Goal: Task Accomplishment & Management: Manage account settings

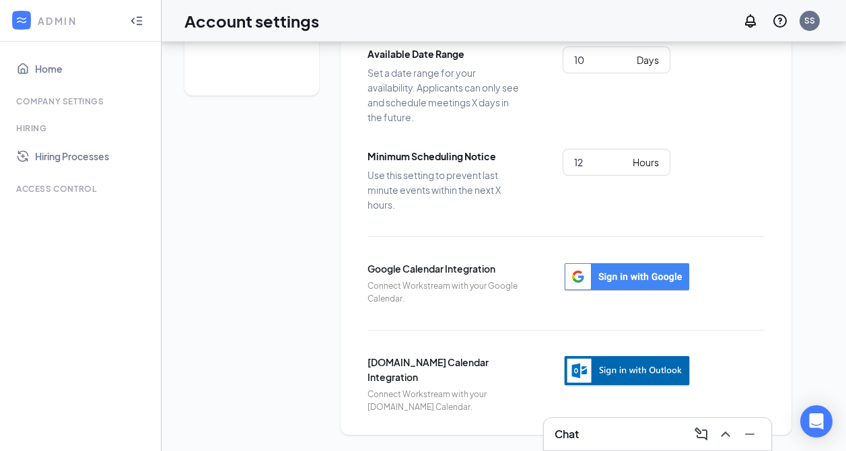
scroll to position [188, 0]
click at [651, 363] on img "button" at bounding box center [627, 371] width 129 height 33
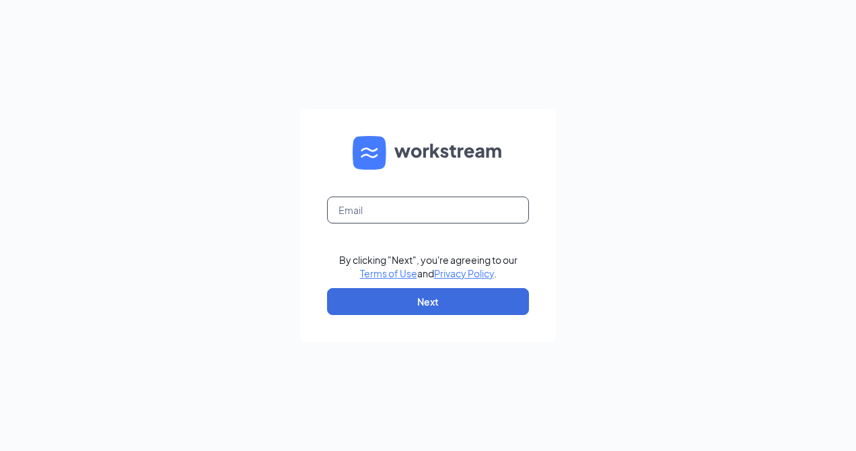
click at [437, 212] on input "text" at bounding box center [428, 210] width 202 height 27
type input "[EMAIL_ADDRESS][DOMAIN_NAME]"
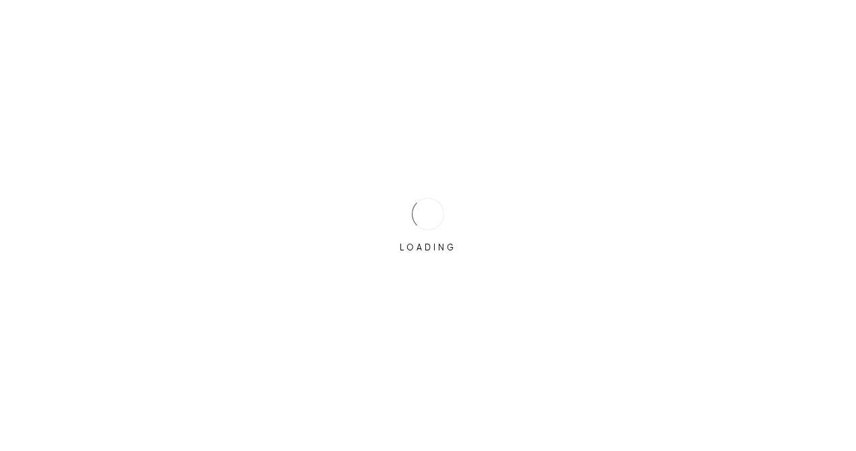
click at [440, 295] on div "LOADING" at bounding box center [428, 225] width 856 height 451
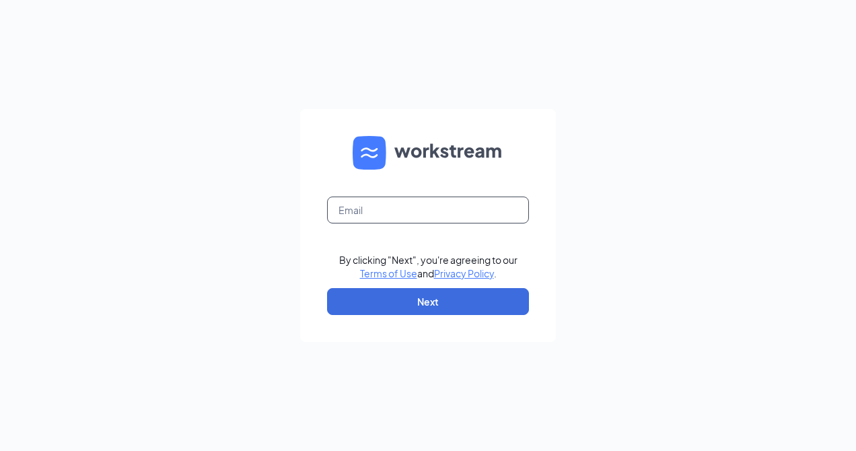
click at [429, 209] on input "text" at bounding box center [428, 210] width 202 height 27
type input "[EMAIL_ADDRESS][DOMAIN_NAME]"
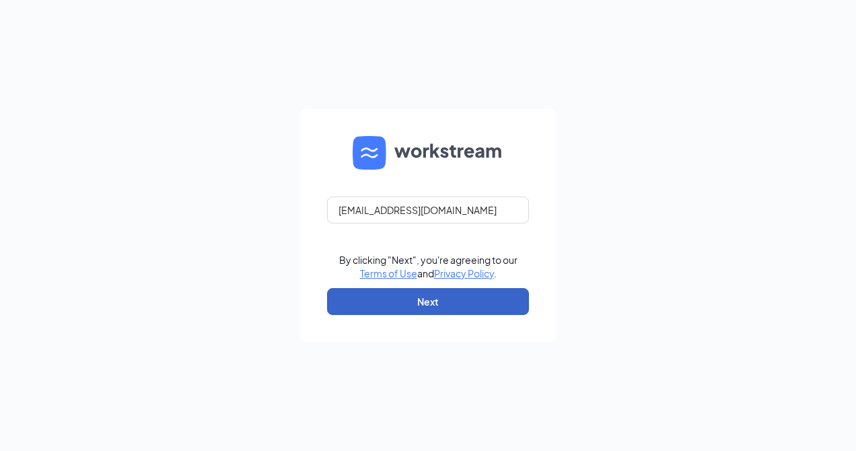
click at [435, 289] on button "Next" at bounding box center [428, 301] width 202 height 27
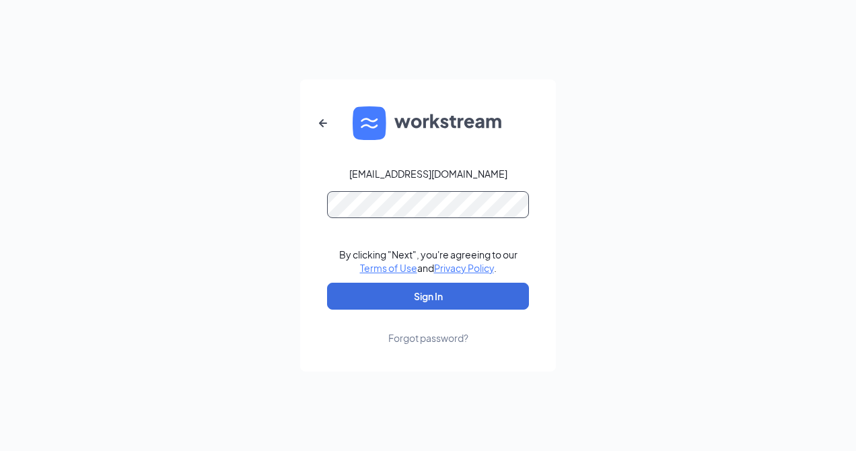
click at [327, 283] on button "Sign In" at bounding box center [428, 296] width 202 height 27
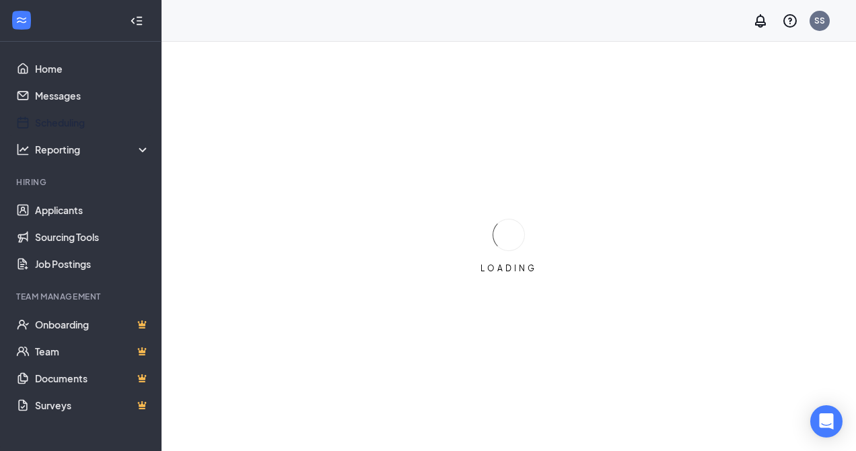
click at [75, 123] on link "Scheduling" at bounding box center [92, 122] width 115 height 27
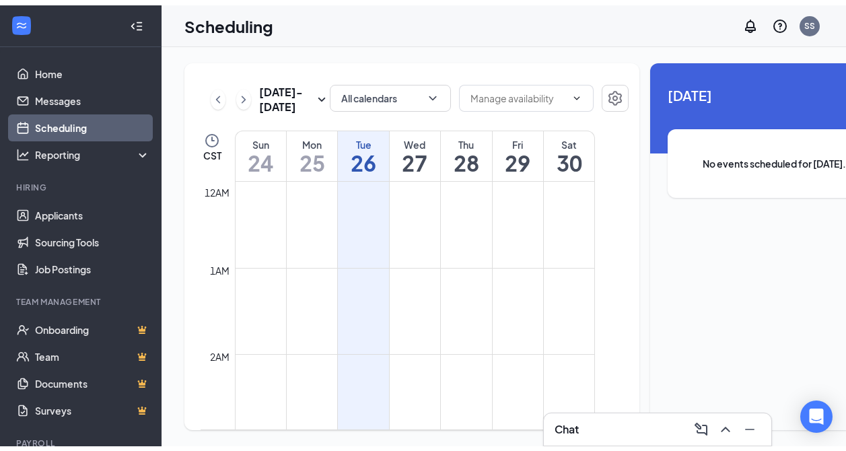
scroll to position [662, 0]
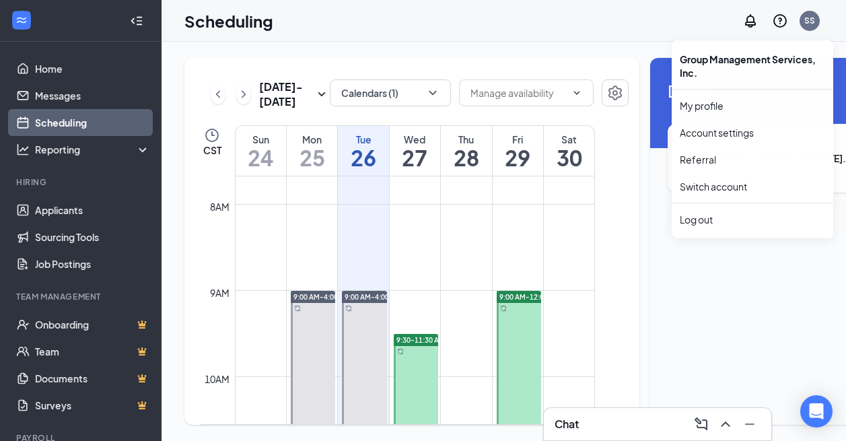
click at [815, 24] on div "SS" at bounding box center [809, 20] width 11 height 11
click at [709, 133] on link "Account settings" at bounding box center [752, 132] width 145 height 13
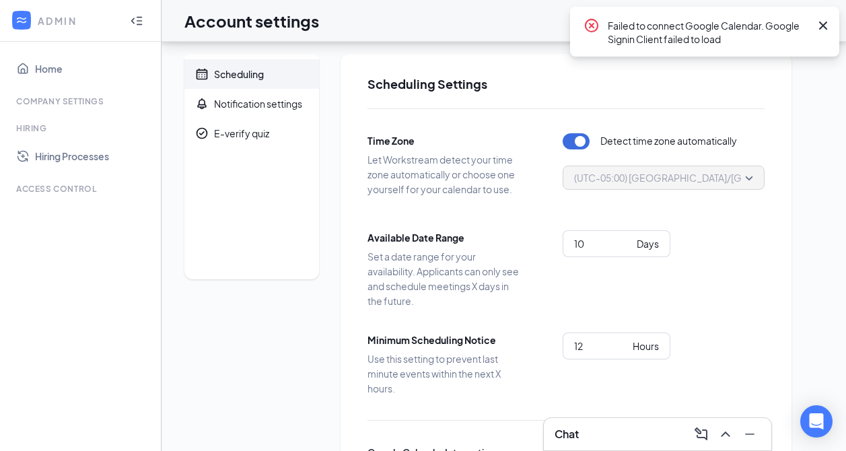
scroll to position [188, 0]
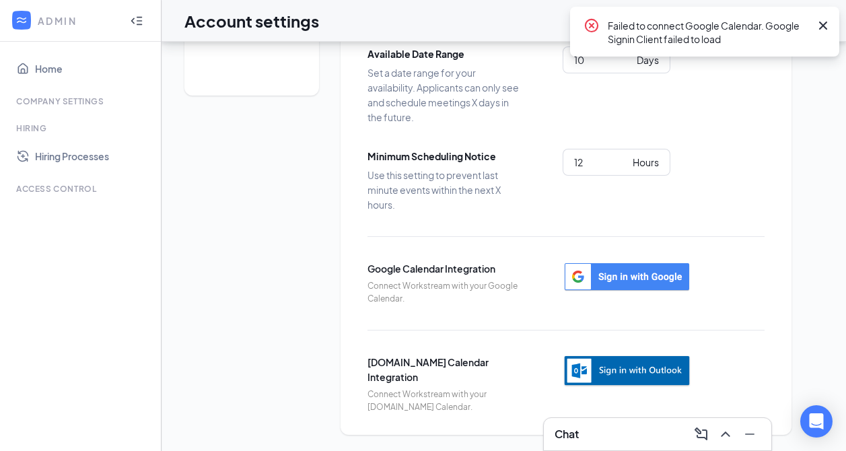
click at [636, 370] on img "button" at bounding box center [627, 371] width 129 height 33
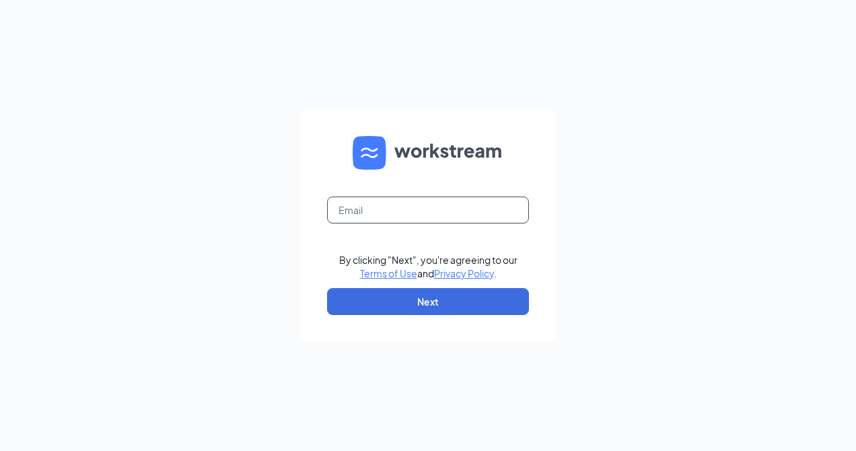
click at [444, 201] on input "text" at bounding box center [428, 210] width 202 height 27
type input "[EMAIL_ADDRESS][DOMAIN_NAME]"
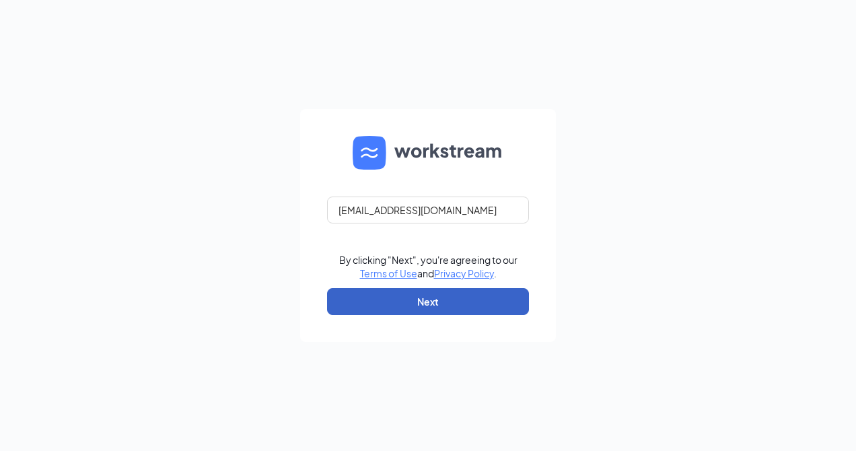
click at [448, 302] on button "Next" at bounding box center [428, 301] width 202 height 27
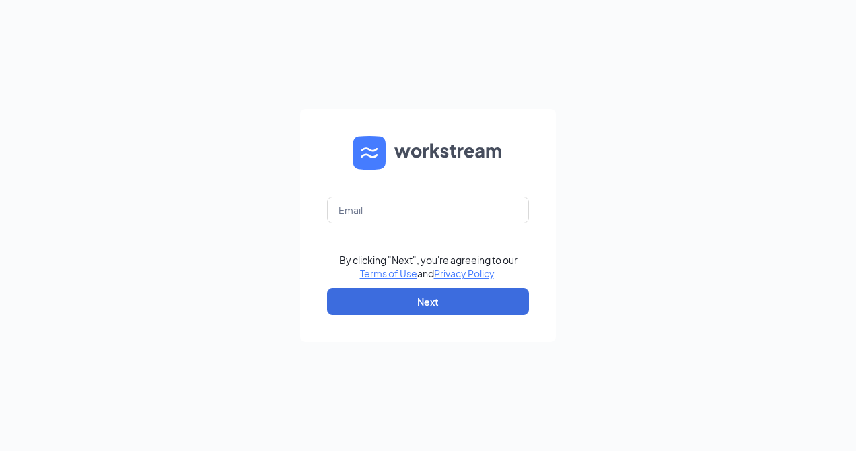
click at [43, 187] on div "By clicking "Next", you're agreeing to our Terms of Use and Privacy Policy . Ne…" at bounding box center [428, 225] width 856 height 451
click at [370, 217] on input "text" at bounding box center [428, 210] width 202 height 27
type input "[EMAIL_ADDRESS][DOMAIN_NAME]"
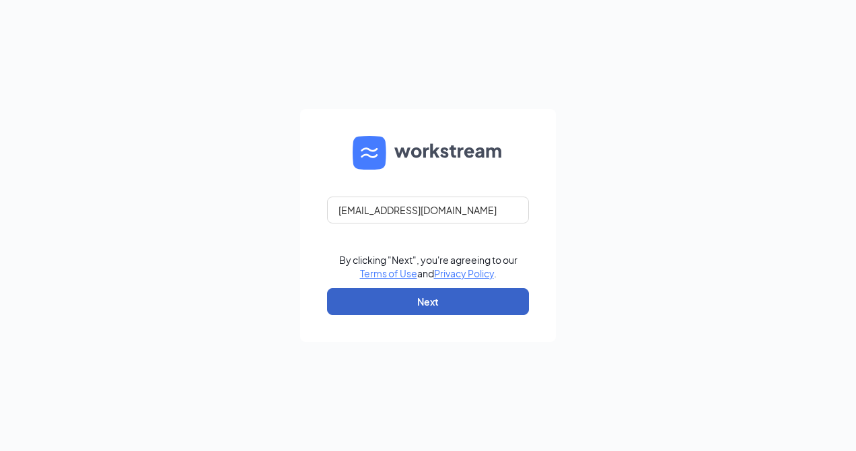
click at [391, 300] on button "Next" at bounding box center [428, 301] width 202 height 27
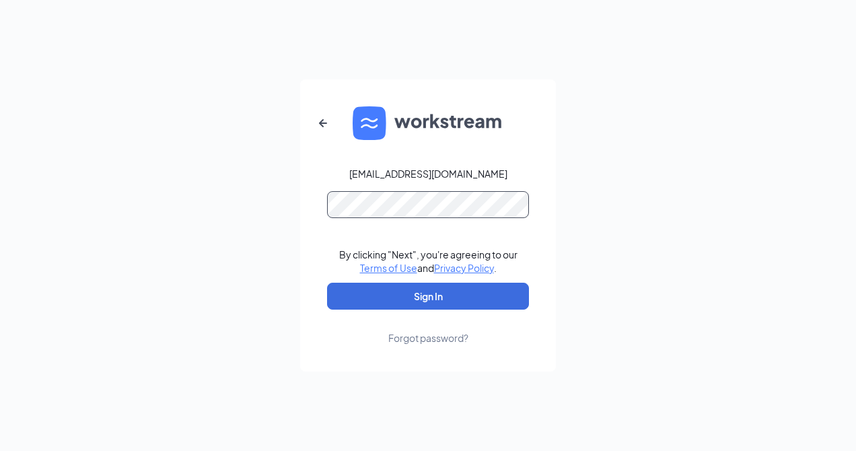
click at [327, 283] on button "Sign In" at bounding box center [428, 296] width 202 height 27
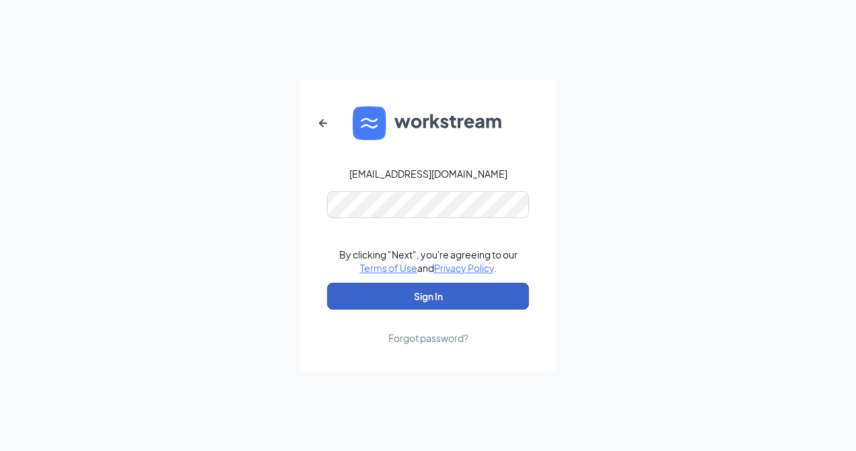
click at [464, 293] on button "Sign In" at bounding box center [428, 296] width 202 height 27
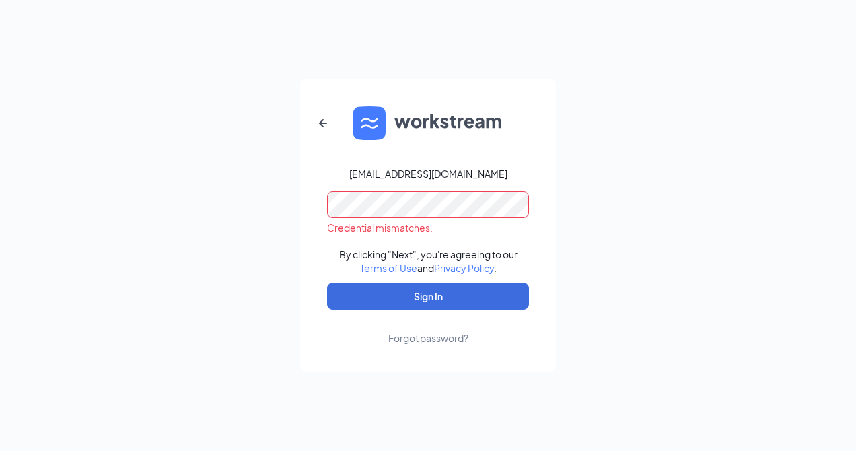
click at [166, 175] on div "sstephens@groupmgmt.com Credential mismatches. By clicking "Next", you're agree…" at bounding box center [428, 225] width 856 height 451
click at [327, 283] on button "Sign In" at bounding box center [428, 296] width 202 height 27
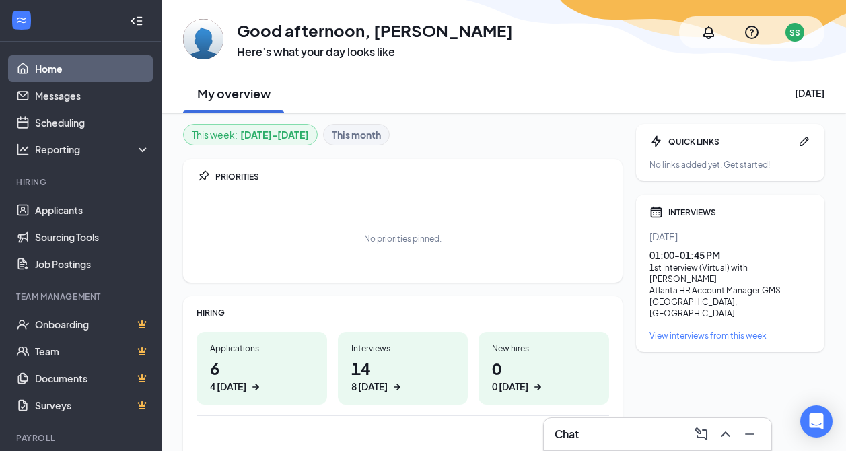
click at [170, 10] on div "GA Good afternoon, [PERSON_NAME] Here’s what your day looks like SS My overview…" at bounding box center [504, 56] width 685 height 113
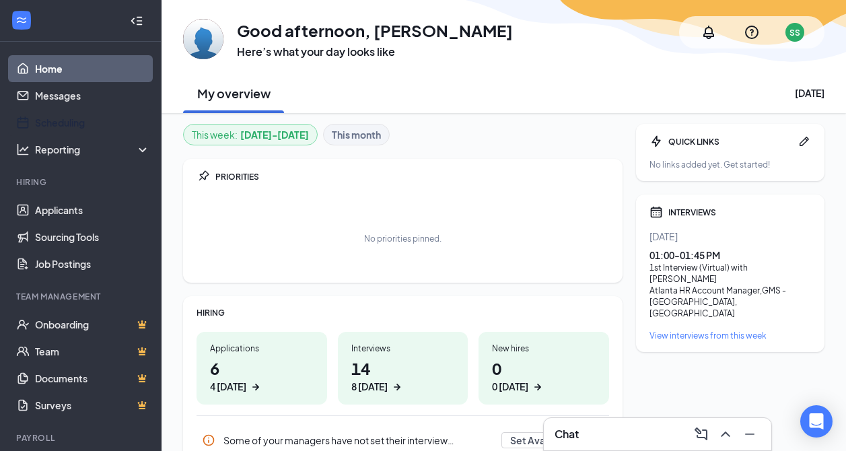
click at [79, 118] on link "Scheduling" at bounding box center [92, 122] width 115 height 27
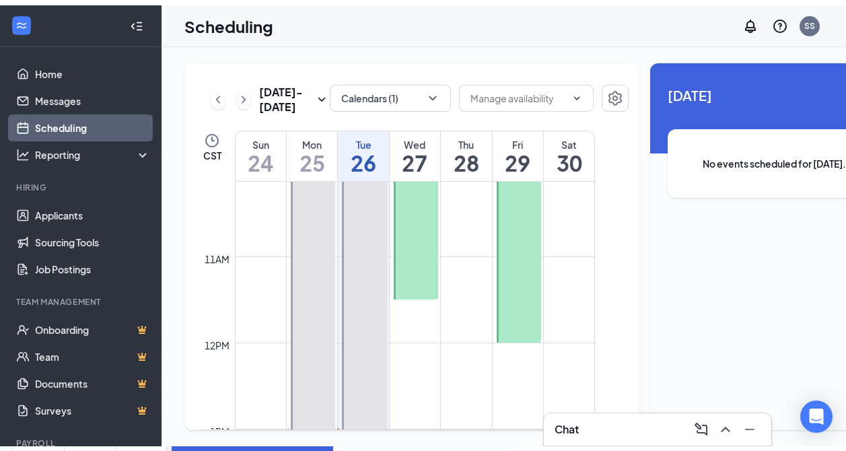
scroll to position [998, 0]
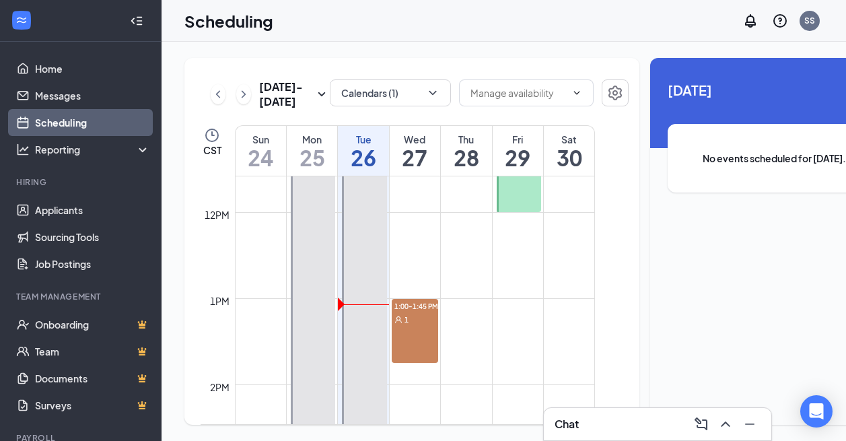
click at [815, 19] on div "SS" at bounding box center [809, 20] width 11 height 11
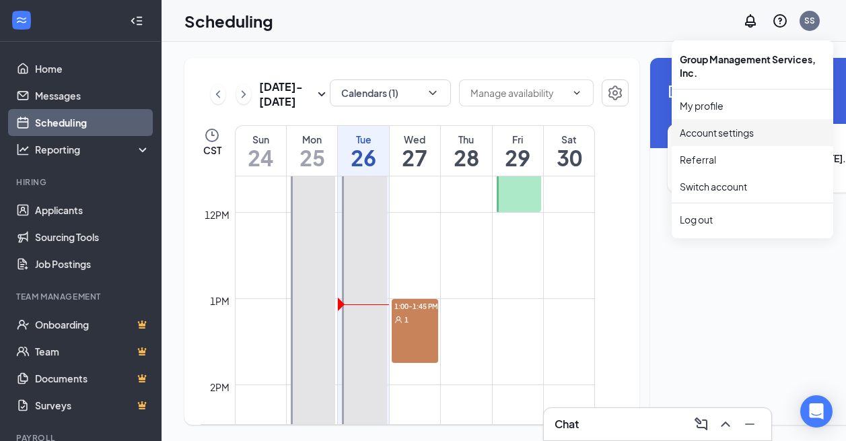
click at [728, 133] on link "Account settings" at bounding box center [752, 132] width 145 height 13
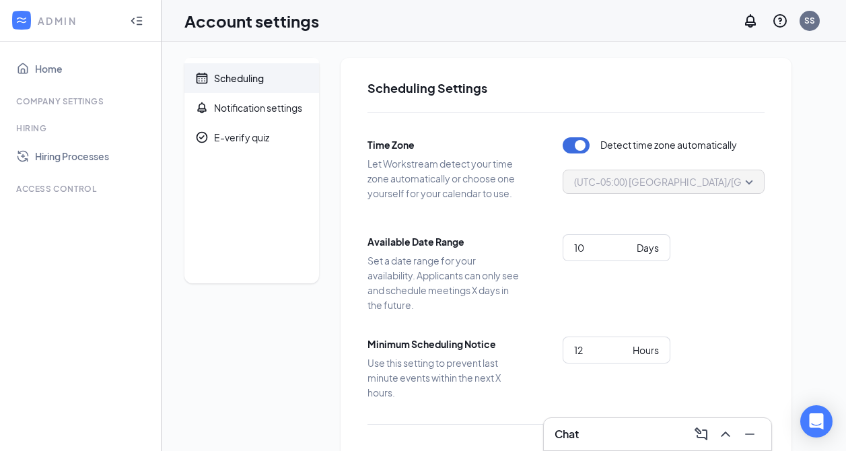
click at [813, 285] on div "Scheduling Notification settings E-verify quiz Scheduling Settings Time Zone Le…" at bounding box center [503, 340] width 639 height 565
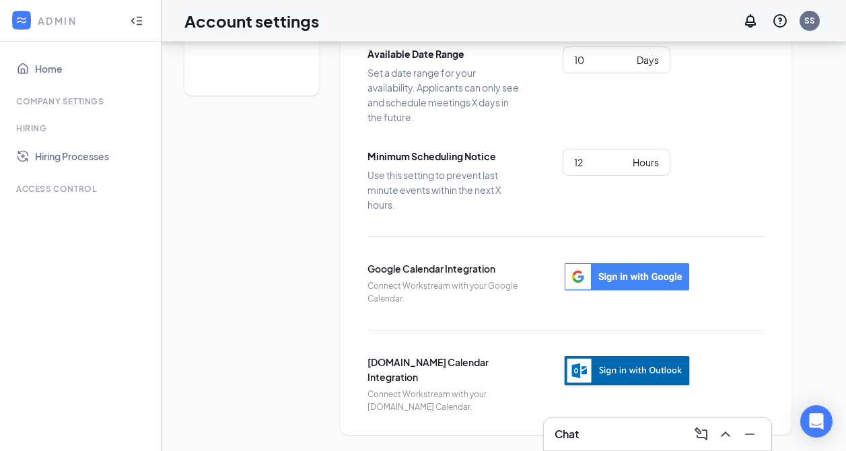
click at [633, 381] on img "button" at bounding box center [627, 371] width 129 height 33
click at [612, 372] on img "button" at bounding box center [627, 371] width 129 height 33
click at [613, 379] on img "button" at bounding box center [627, 371] width 129 height 33
drag, startPoint x: 763, startPoint y: 110, endPoint x: 734, endPoint y: 239, distance: 131.8
click at [763, 110] on div "Available Date Range Set a date range for your availability. Applicants can onl…" at bounding box center [565, 85] width 397 height 78
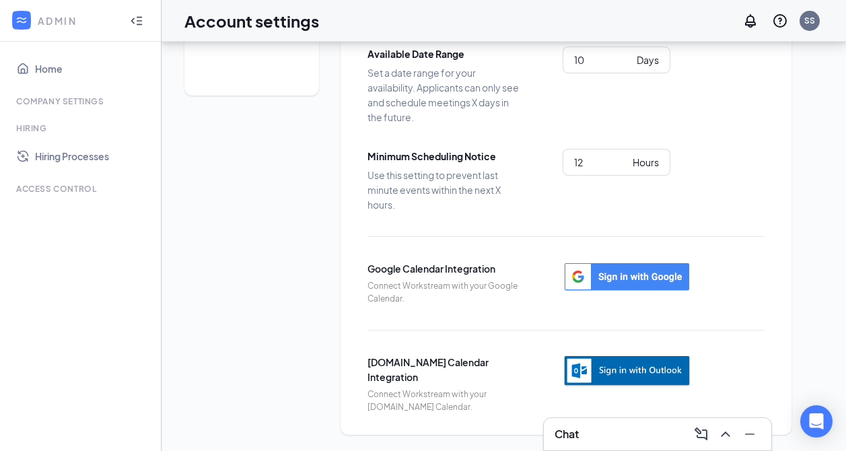
click at [626, 367] on img "button" at bounding box center [627, 371] width 129 height 33
click at [640, 365] on img "button" at bounding box center [627, 371] width 129 height 33
